Goal: Information Seeking & Learning: Understand process/instructions

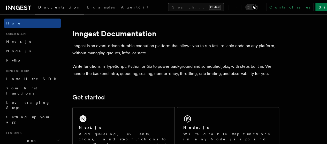
click at [13, 6] on icon at bounding box center [18, 8] width 25 height 6
drag, startPoint x: 138, startPoint y: 93, endPoint x: 109, endPoint y: 92, distance: 28.9
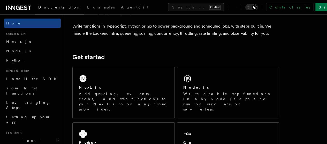
scroll to position [46, 0]
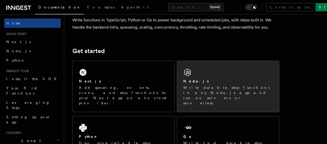
click at [248, 92] on div "Node.js Write durable step functions in any Node.js app and run on servers or s…" at bounding box center [227, 92] width 89 height 27
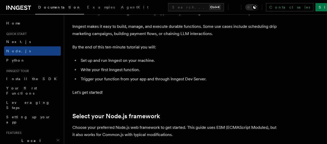
scroll to position [38, 0]
click at [251, 9] on icon "Toggle dark mode" at bounding box center [247, 7] width 5 height 5
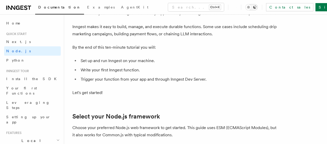
click at [251, 9] on icon "Toggle dark mode" at bounding box center [247, 7] width 5 height 5
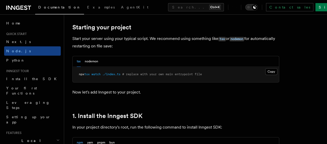
scroll to position [244, 0]
click at [95, 67] on button "nodemon" at bounding box center [91, 61] width 13 height 11
click at [73, 67] on div "tsx nodemon" at bounding box center [176, 61] width 206 height 11
click at [82, 67] on div "tsx nodemon" at bounding box center [87, 61] width 21 height 11
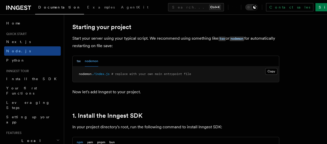
click at [79, 67] on button "tsx" at bounding box center [79, 61] width 4 height 11
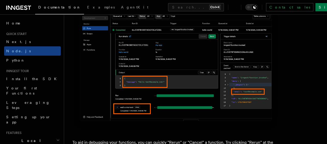
scroll to position [2164, 0]
drag, startPoint x: 139, startPoint y: 69, endPoint x: 84, endPoint y: 95, distance: 60.5
click at [84, 139] on p "To aid in debugging your functions, you can quickly "Rerun" or "Cancel" a funct…" at bounding box center [175, 146] width 206 height 14
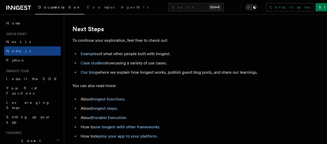
scroll to position [3226, 0]
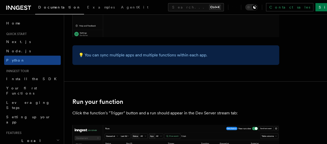
scroll to position [959, 0]
